Goal: Register for event/course

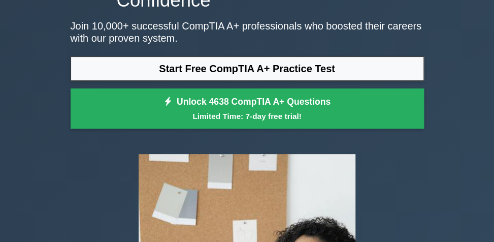
scroll to position [51, 0]
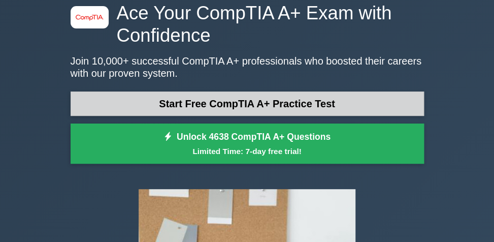
click at [239, 105] on link "Start Free CompTIA A+ Practice Test" at bounding box center [247, 103] width 353 height 24
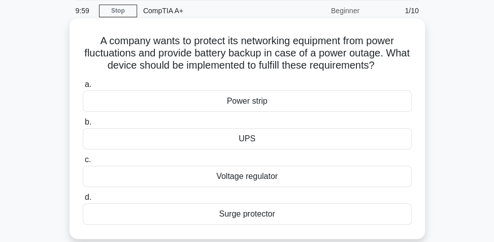
scroll to position [51, 0]
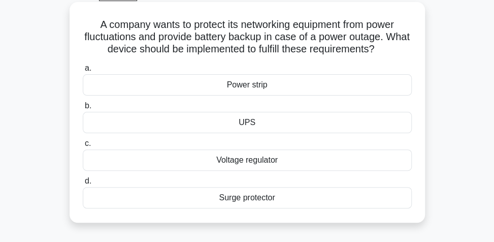
click at [131, 83] on div "Power strip" at bounding box center [247, 84] width 329 height 21
click at [83, 72] on input "a. Power strip" at bounding box center [83, 68] width 0 height 7
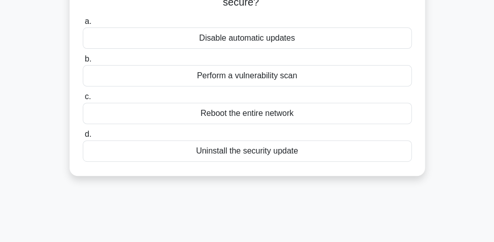
scroll to position [152, 0]
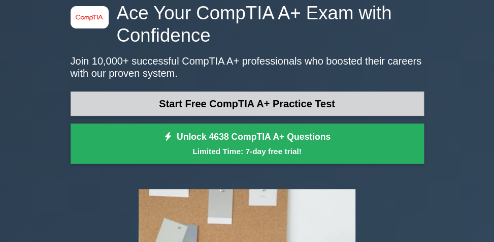
click at [229, 102] on link "Start Free CompTIA A+ Practice Test" at bounding box center [247, 103] width 353 height 24
click at [220, 103] on link "Start Free CompTIA A+ Practice Test" at bounding box center [247, 103] width 353 height 24
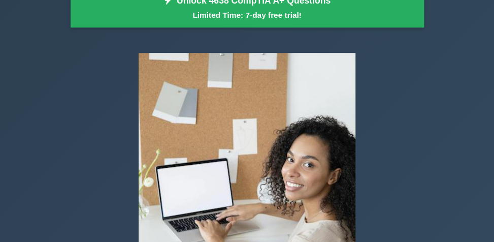
scroll to position [203, 0]
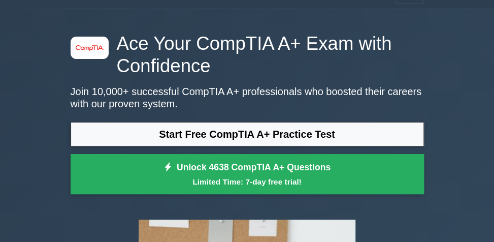
scroll to position [51, 0]
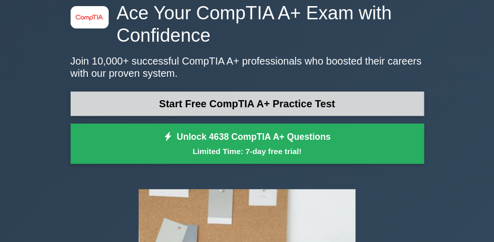
click at [245, 104] on link "Start Free CompTIA A+ Practice Test" at bounding box center [247, 103] width 353 height 24
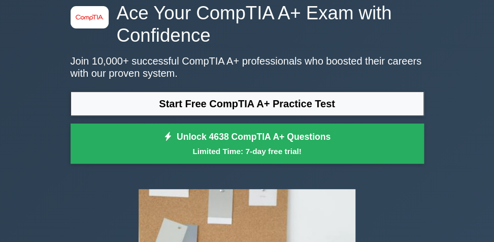
drag, startPoint x: 0, startPoint y: 0, endPoint x: 228, endPoint y: -39, distance: 231.8
